Goal: Task Accomplishment & Management: Manage account settings

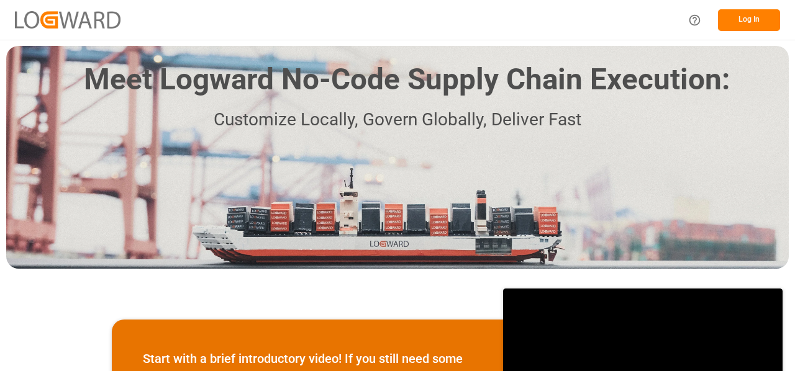
click at [743, 16] on button "Log In" at bounding box center [749, 20] width 62 height 22
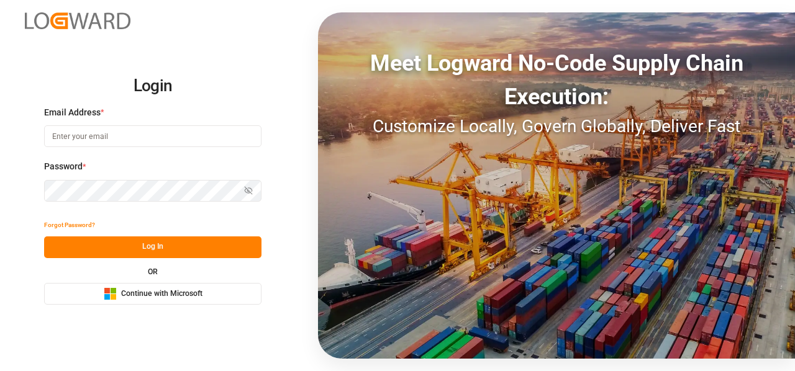
click at [187, 292] on span "Continue with Microsoft" at bounding box center [161, 294] width 81 height 11
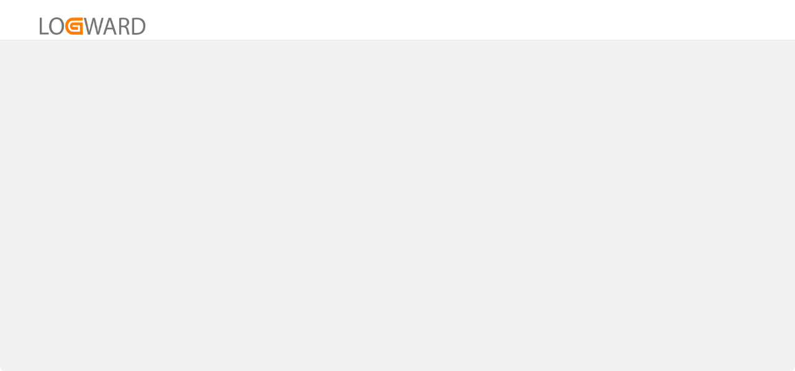
click at [267, 132] on div at bounding box center [397, 185] width 795 height 371
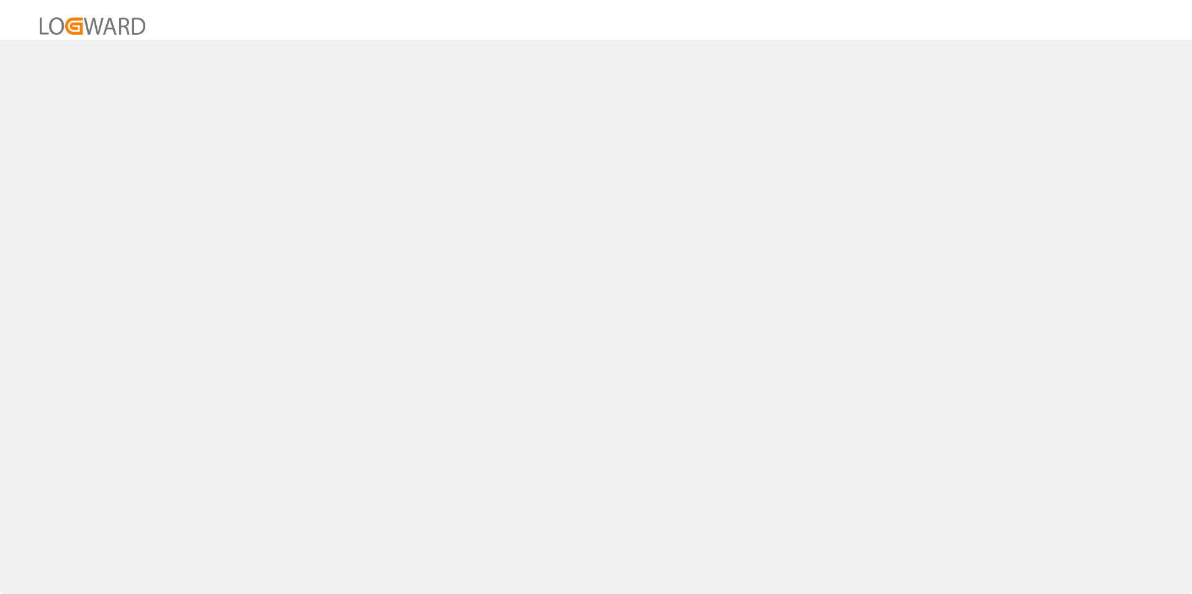
click at [111, 29] on img at bounding box center [93, 25] width 106 height 17
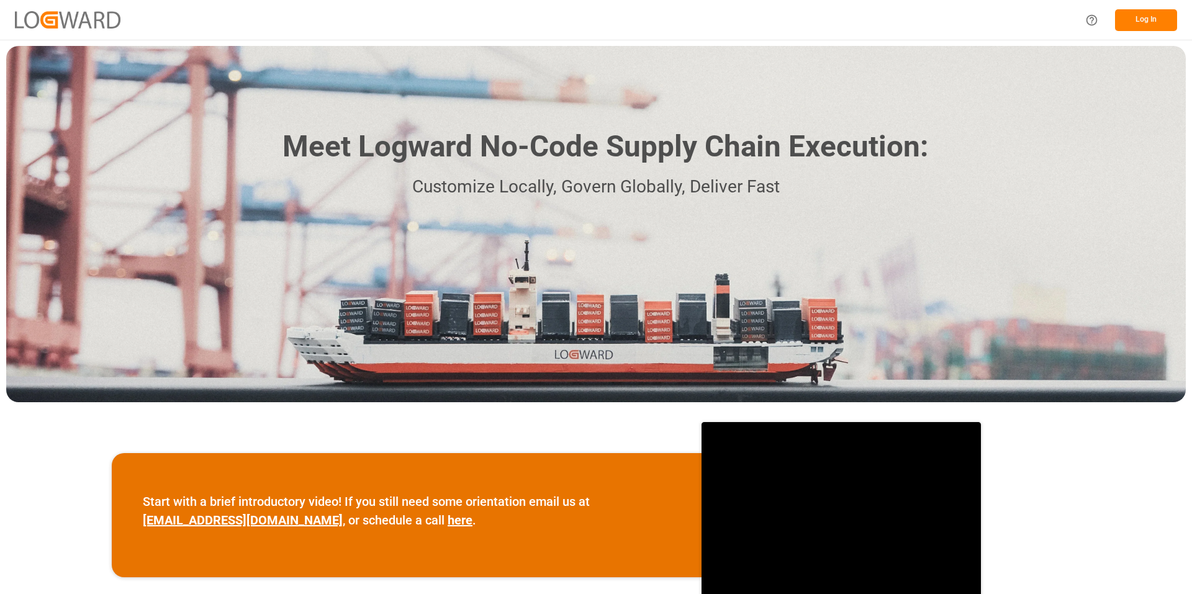
click at [794, 18] on button "Log In" at bounding box center [1146, 20] width 62 height 22
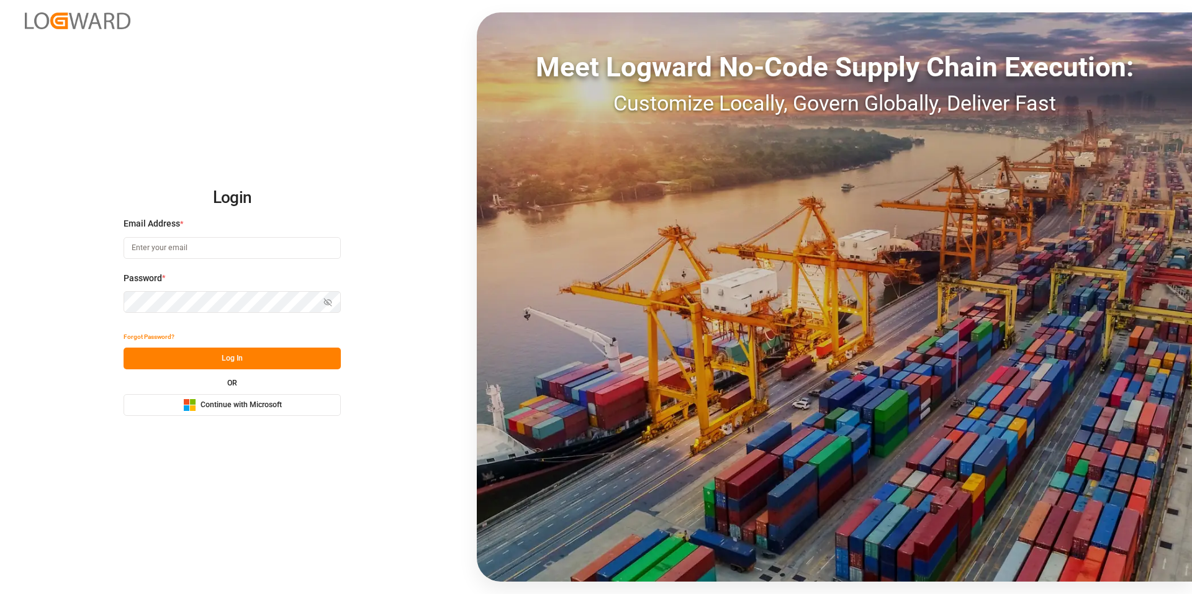
click at [245, 371] on span "Continue with Microsoft" at bounding box center [241, 405] width 81 height 11
drag, startPoint x: 235, startPoint y: 405, endPoint x: 256, endPoint y: 410, distance: 21.2
click at [235, 405] on span "Continue with Microsoft" at bounding box center [241, 405] width 81 height 11
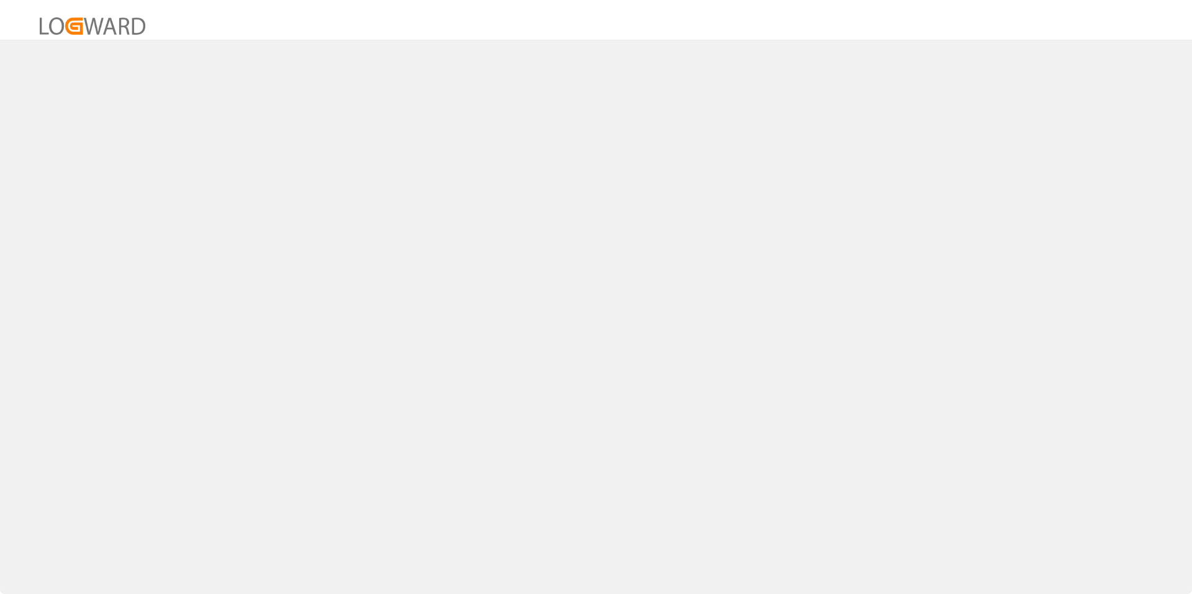
click at [111, 22] on img at bounding box center [93, 25] width 106 height 17
